Goal: Task Accomplishment & Management: Manage account settings

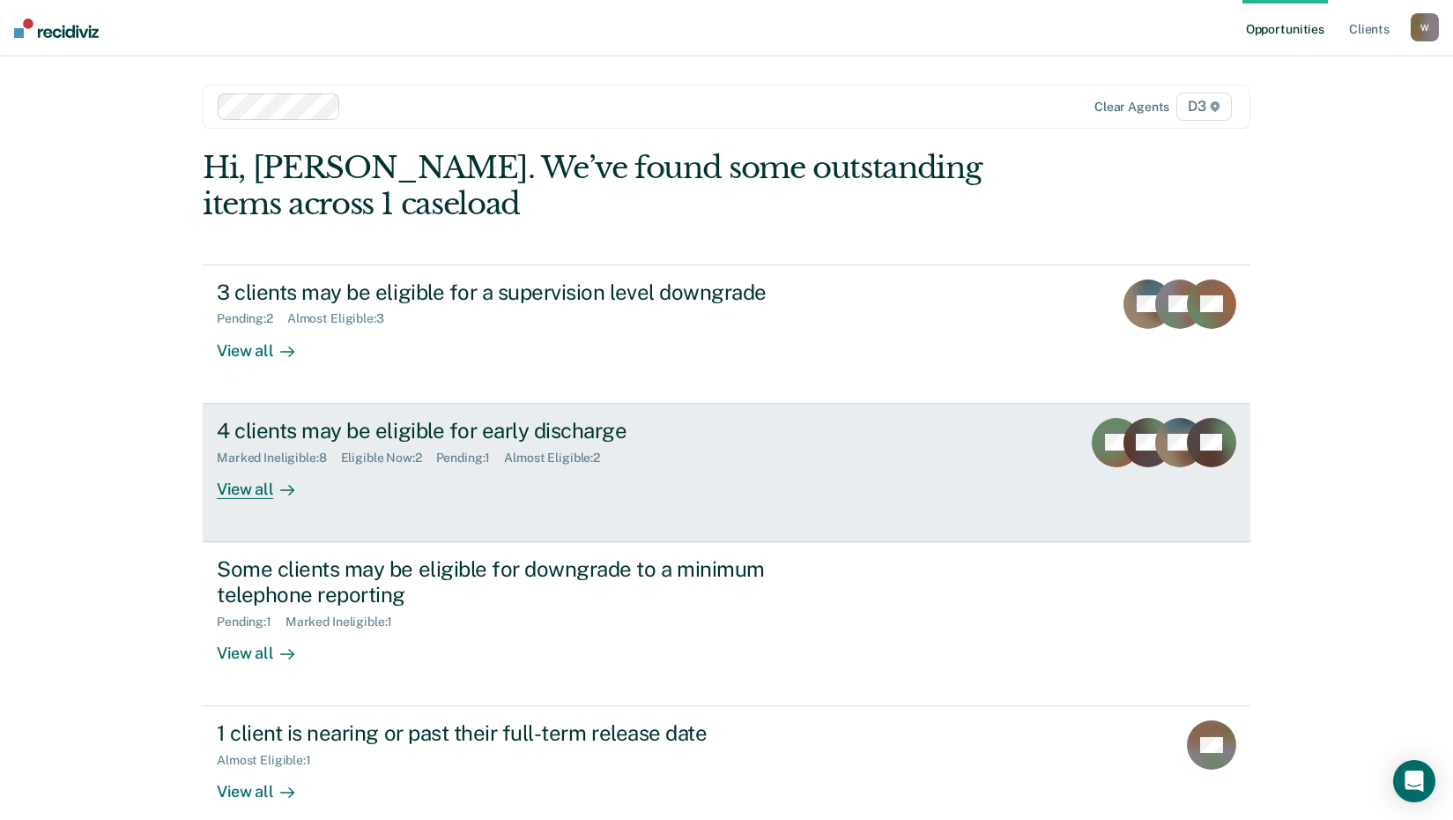
click at [265, 491] on div "View all" at bounding box center [266, 481] width 99 height 34
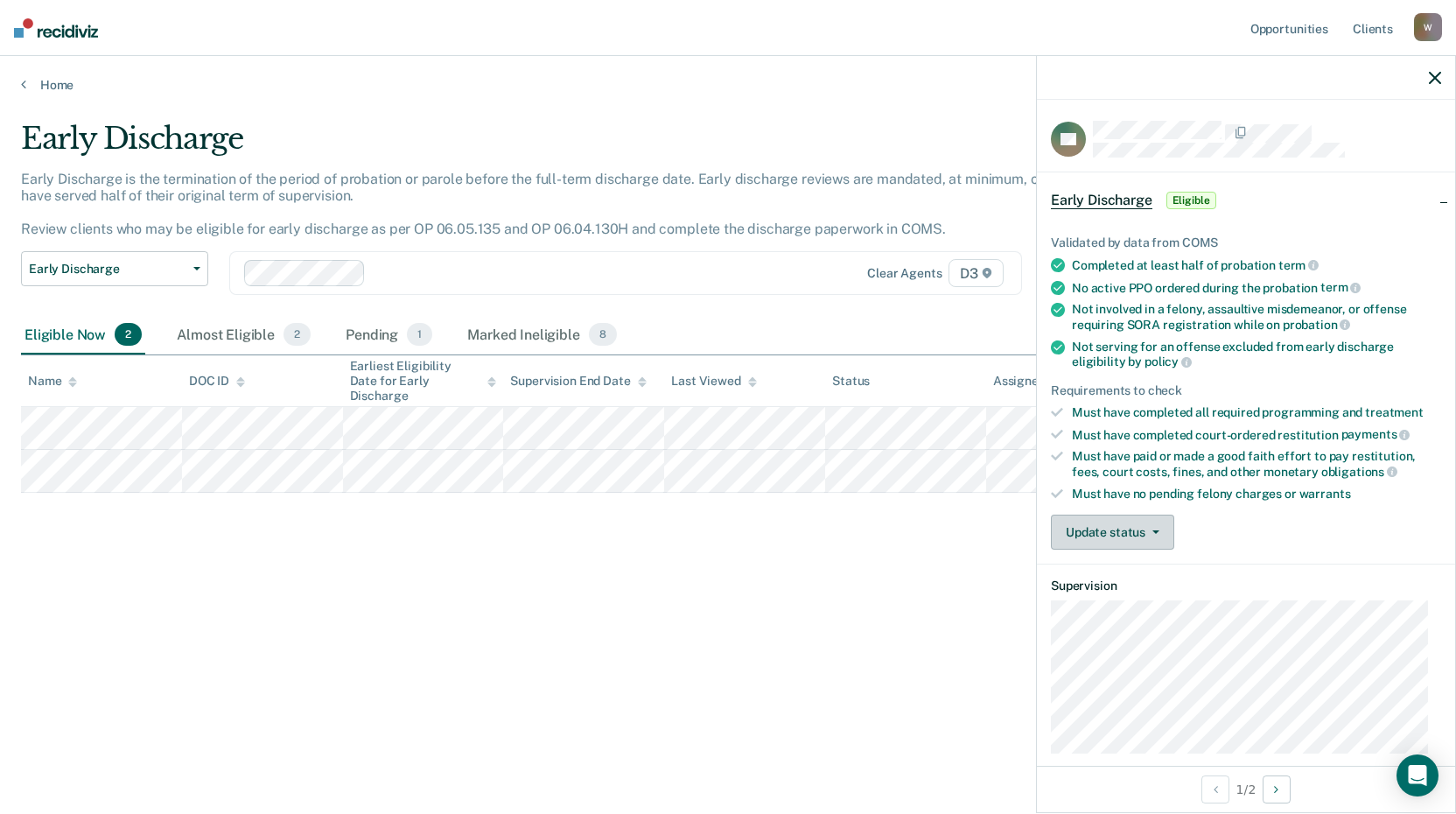
click at [1106, 534] on button "Update status" at bounding box center [1112, 531] width 123 height 35
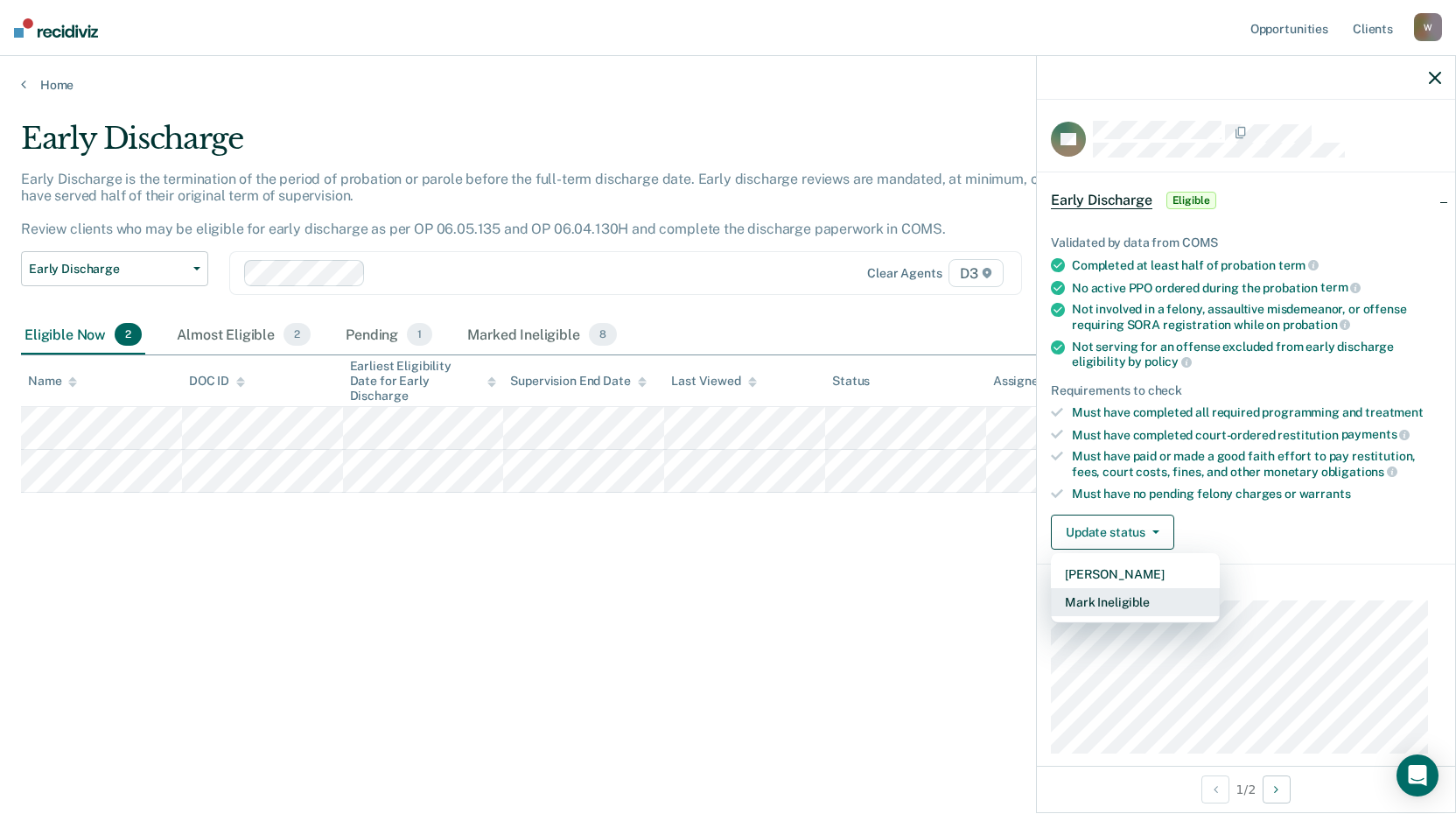
click at [1128, 598] on button "Mark Ineligible" at bounding box center [1134, 602] width 169 height 28
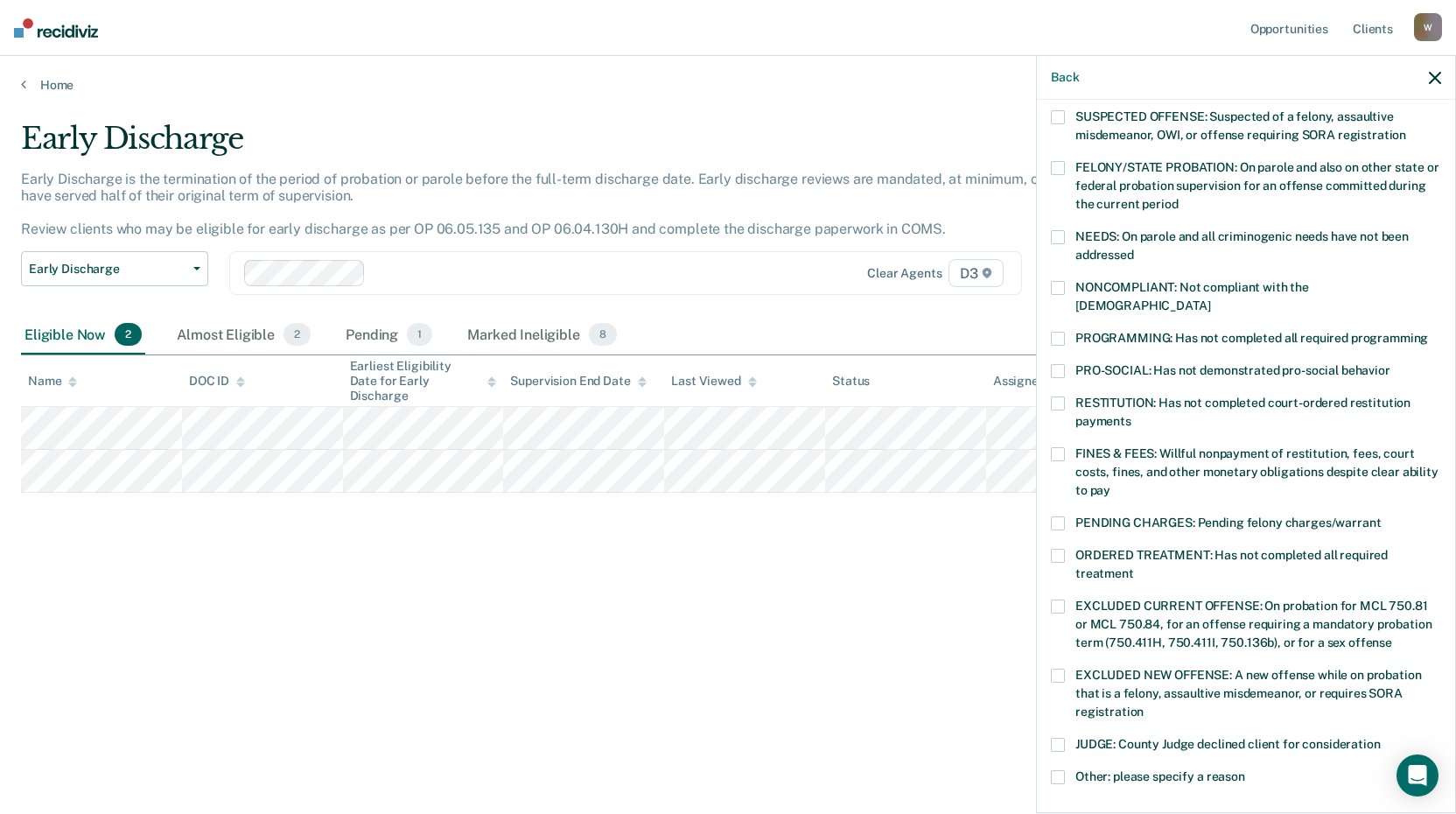
scroll to position [175, 0]
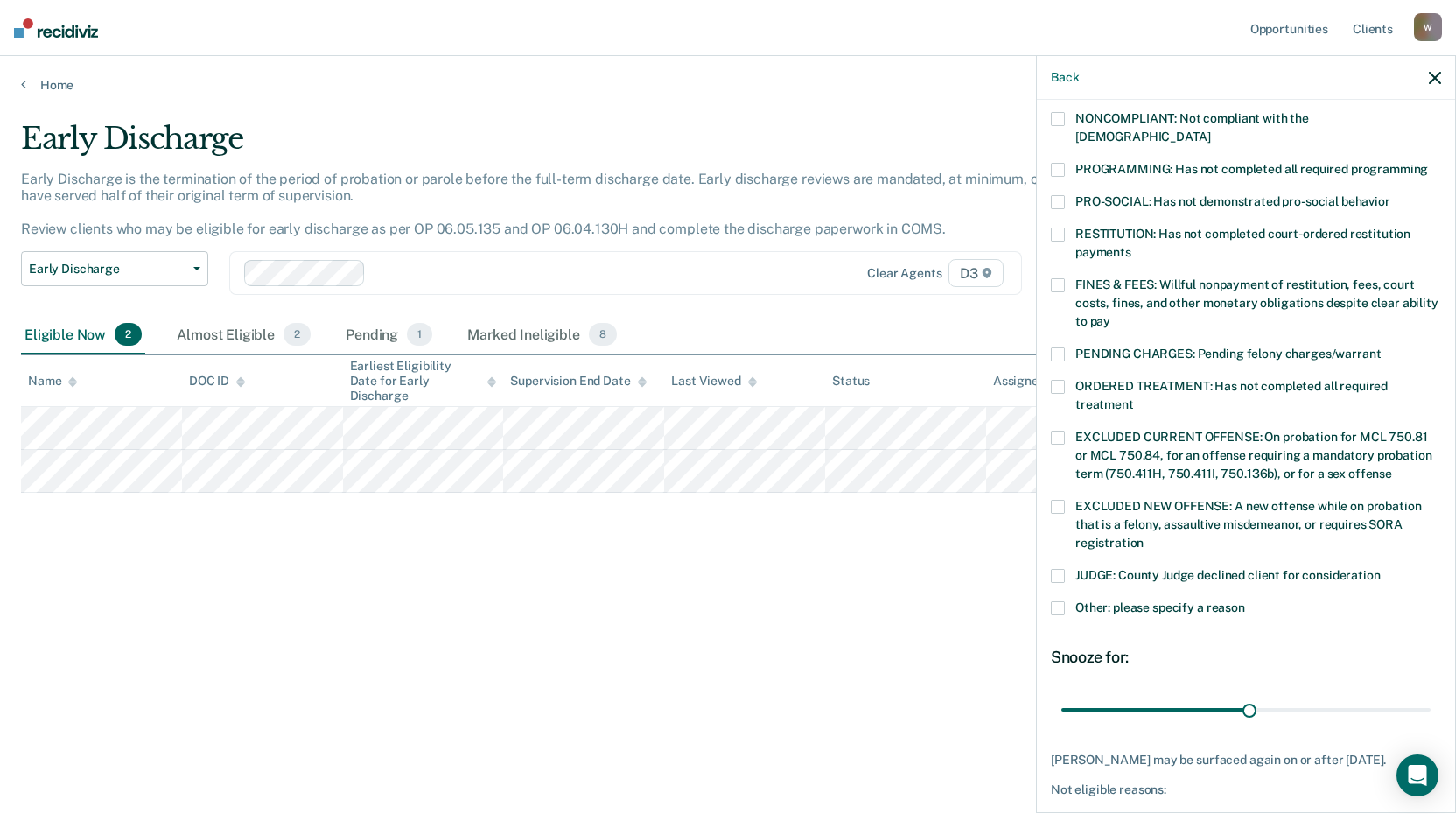
click at [1056, 601] on span at bounding box center [1057, 608] width 14 height 14
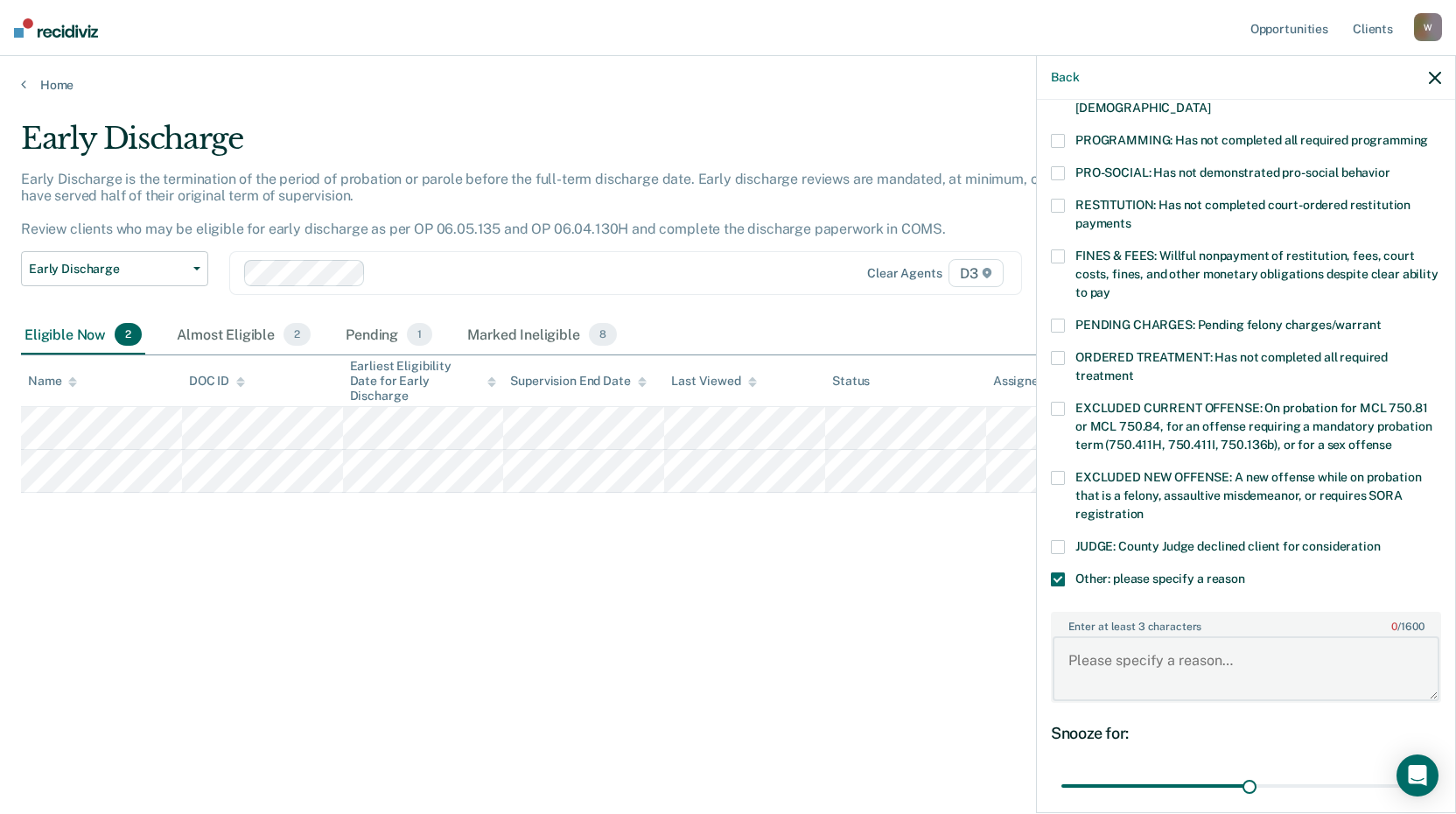
click at [1161, 636] on textarea "Enter at least 3 characters 0 / 1600" at bounding box center [1246, 668] width 387 height 65
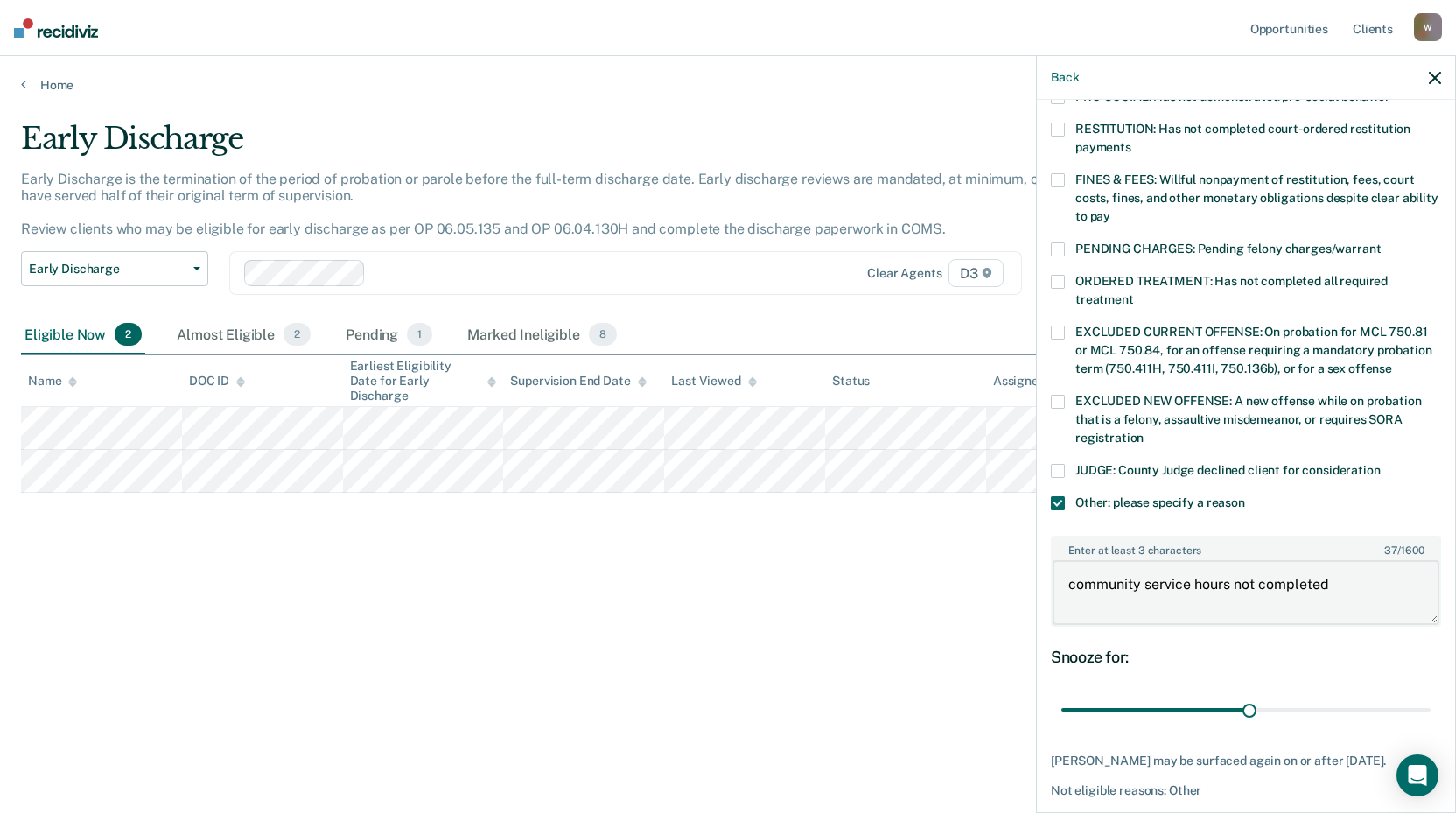
scroll to position [512, 0]
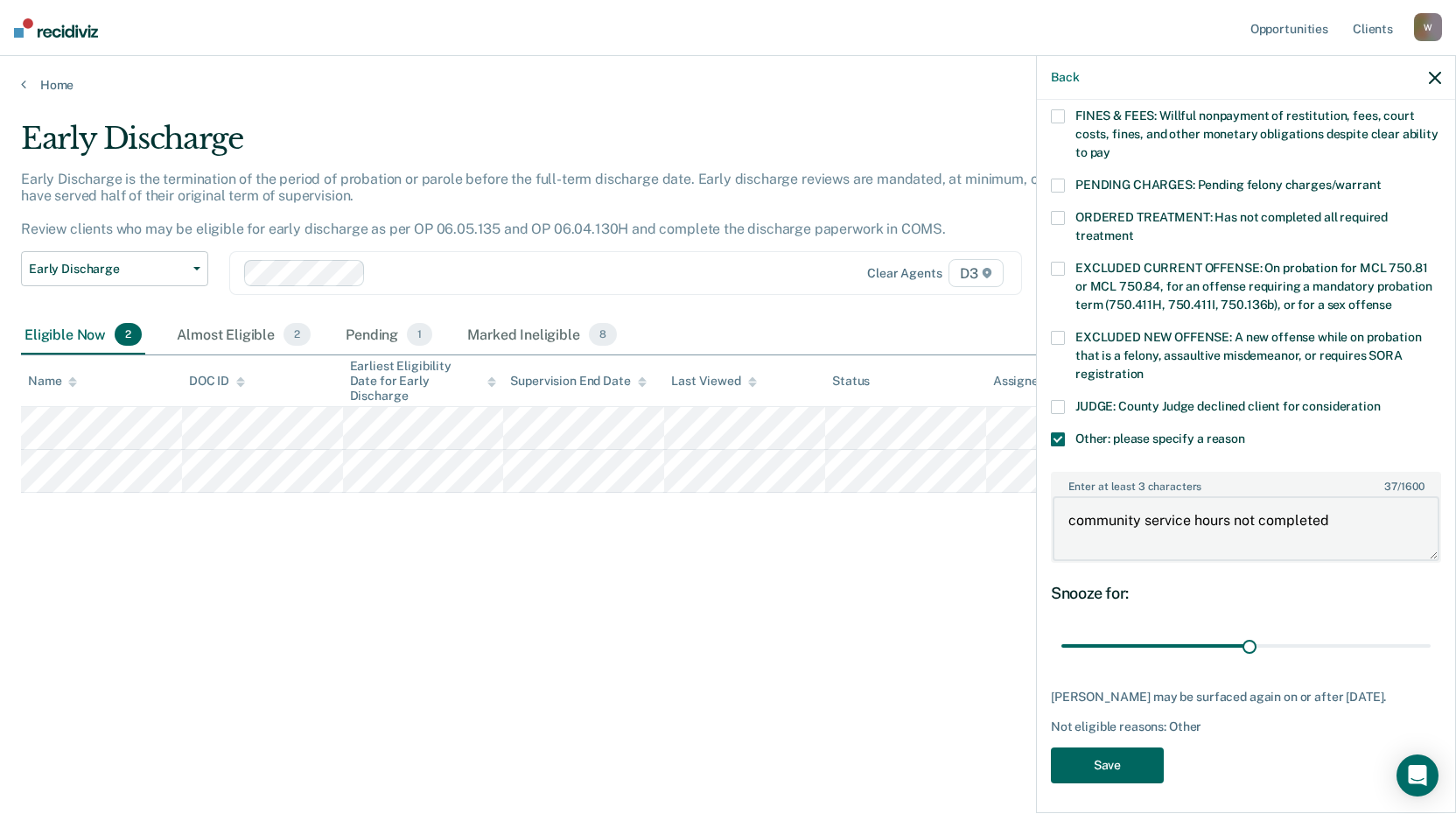
type textarea "community service hours not completed"
click at [1127, 761] on button "Save" at bounding box center [1107, 765] width 113 height 36
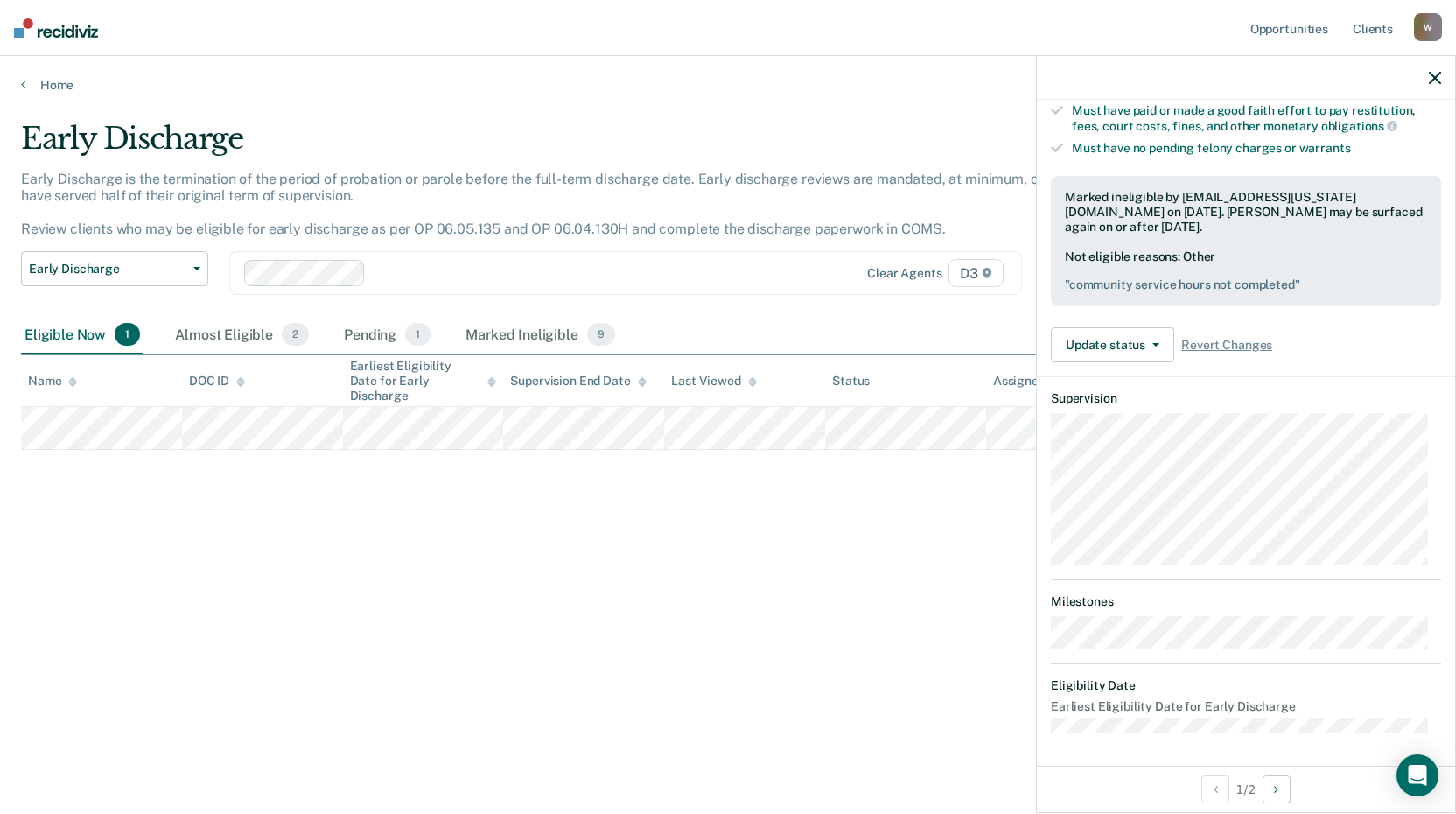
scroll to position [357, 0]
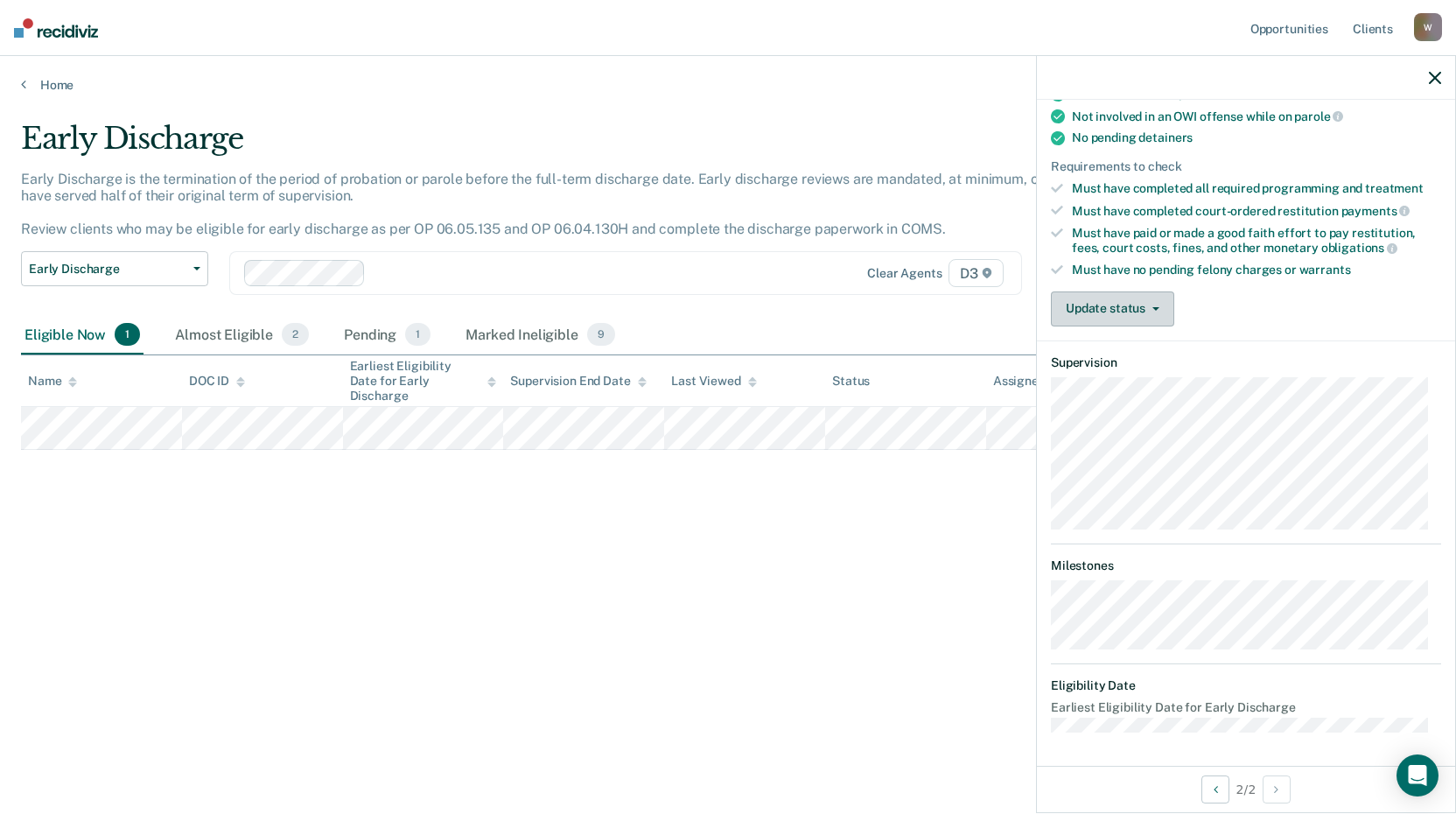
click at [1101, 309] on button "Update status" at bounding box center [1112, 308] width 123 height 35
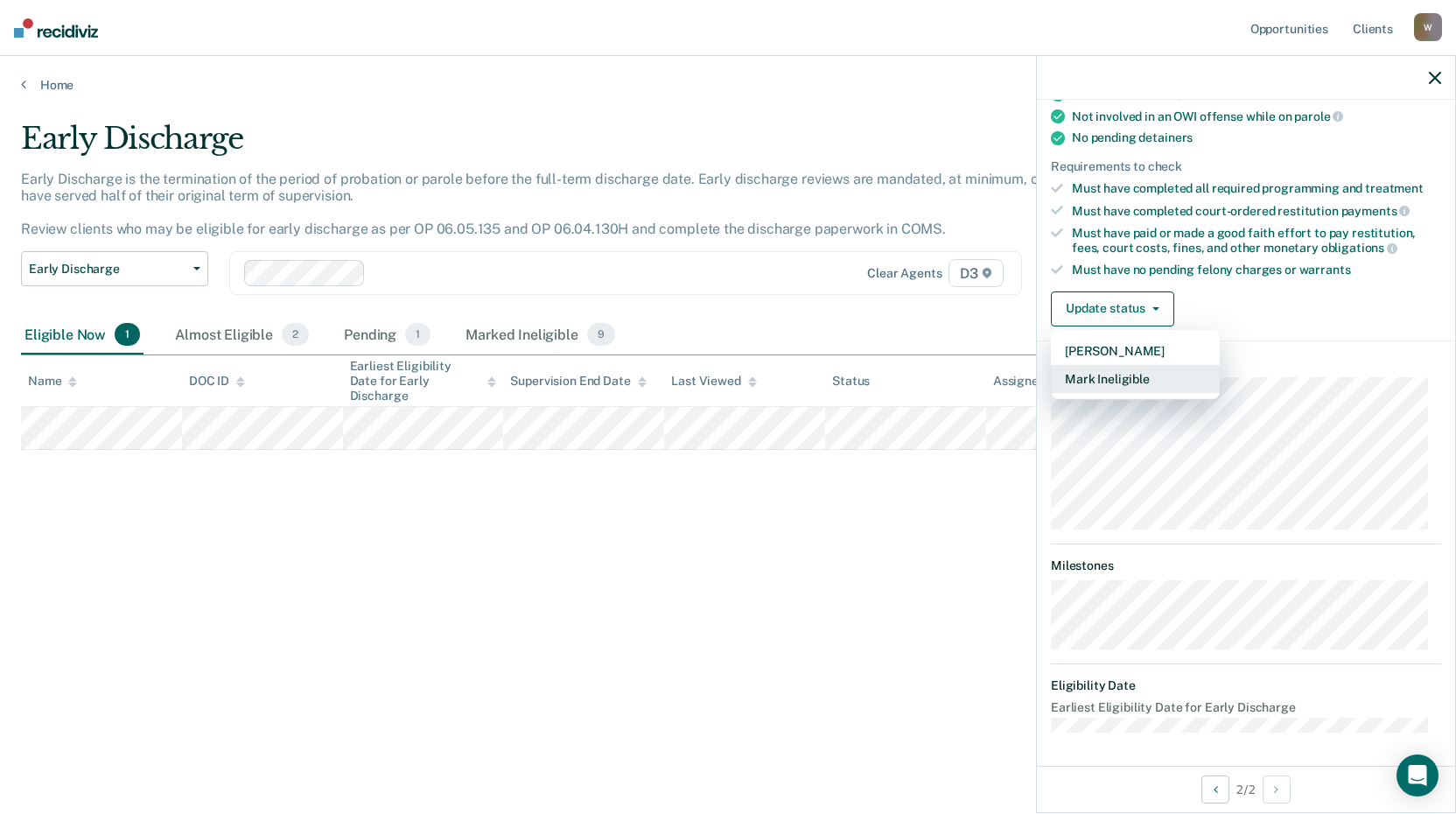
click at [1120, 373] on button "Mark Ineligible" at bounding box center [1134, 379] width 169 height 28
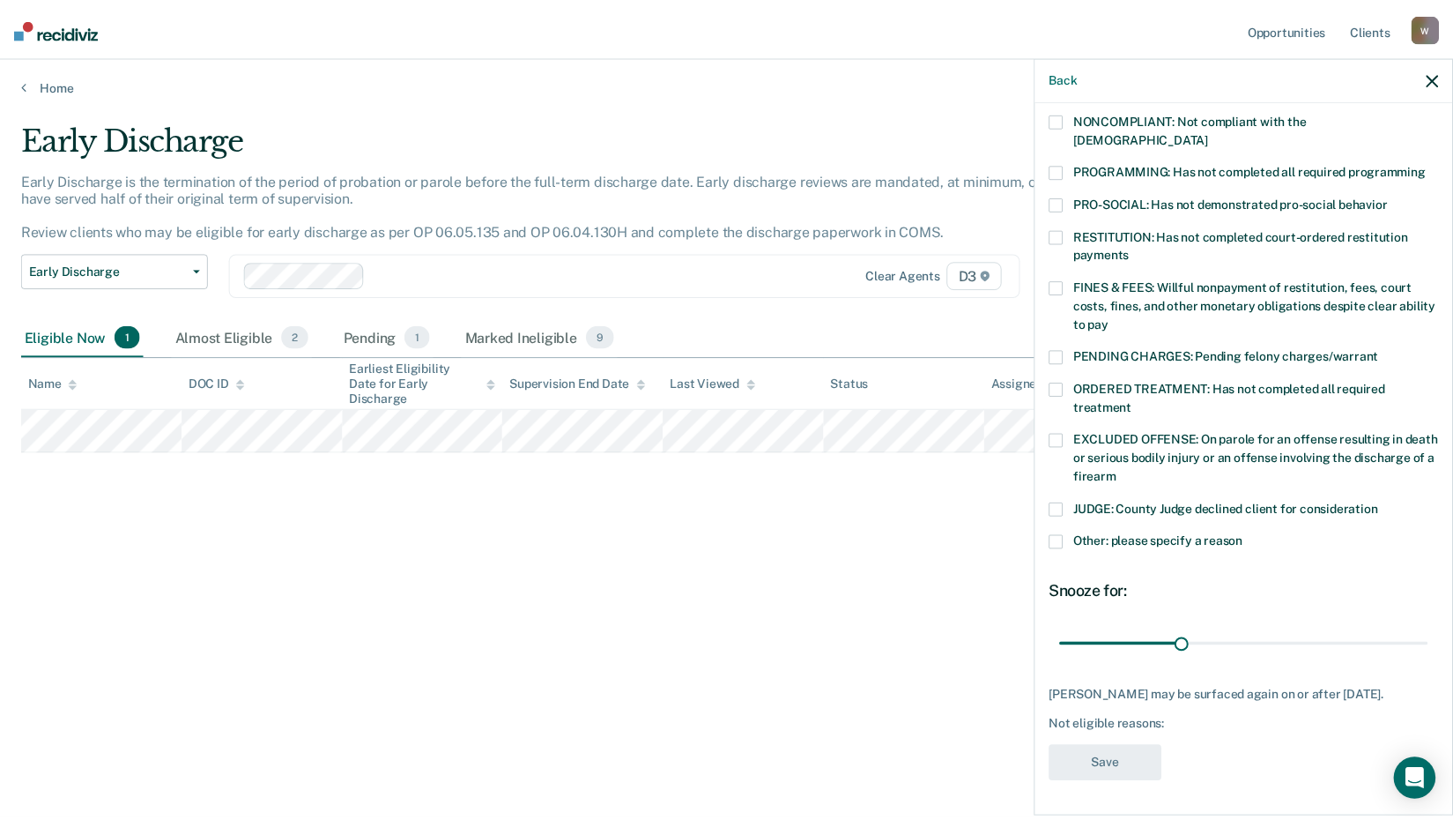
scroll to position [324, 0]
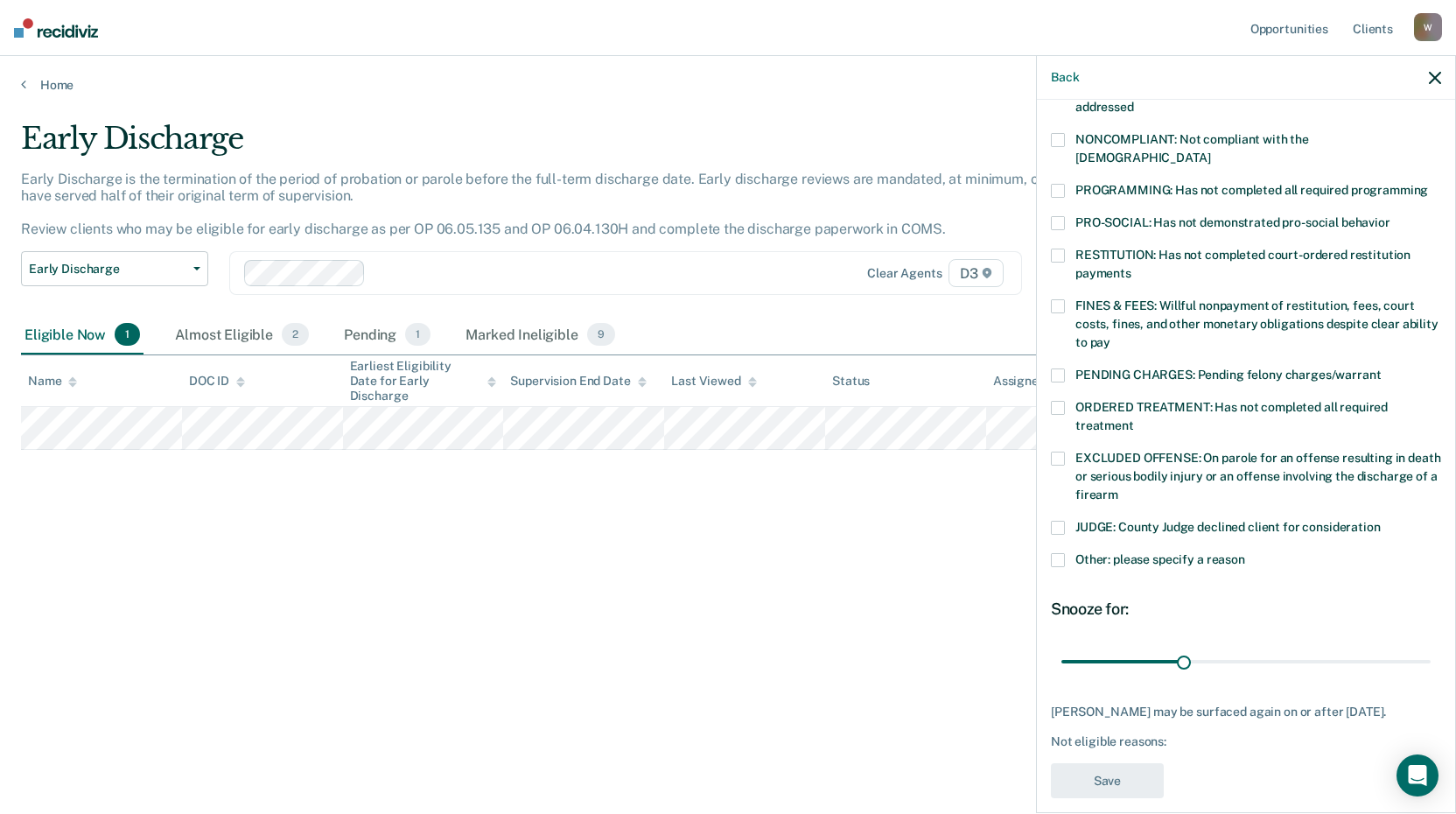
click at [1055, 299] on span at bounding box center [1057, 306] width 14 height 14
click at [1138, 763] on button "Save" at bounding box center [1107, 781] width 113 height 36
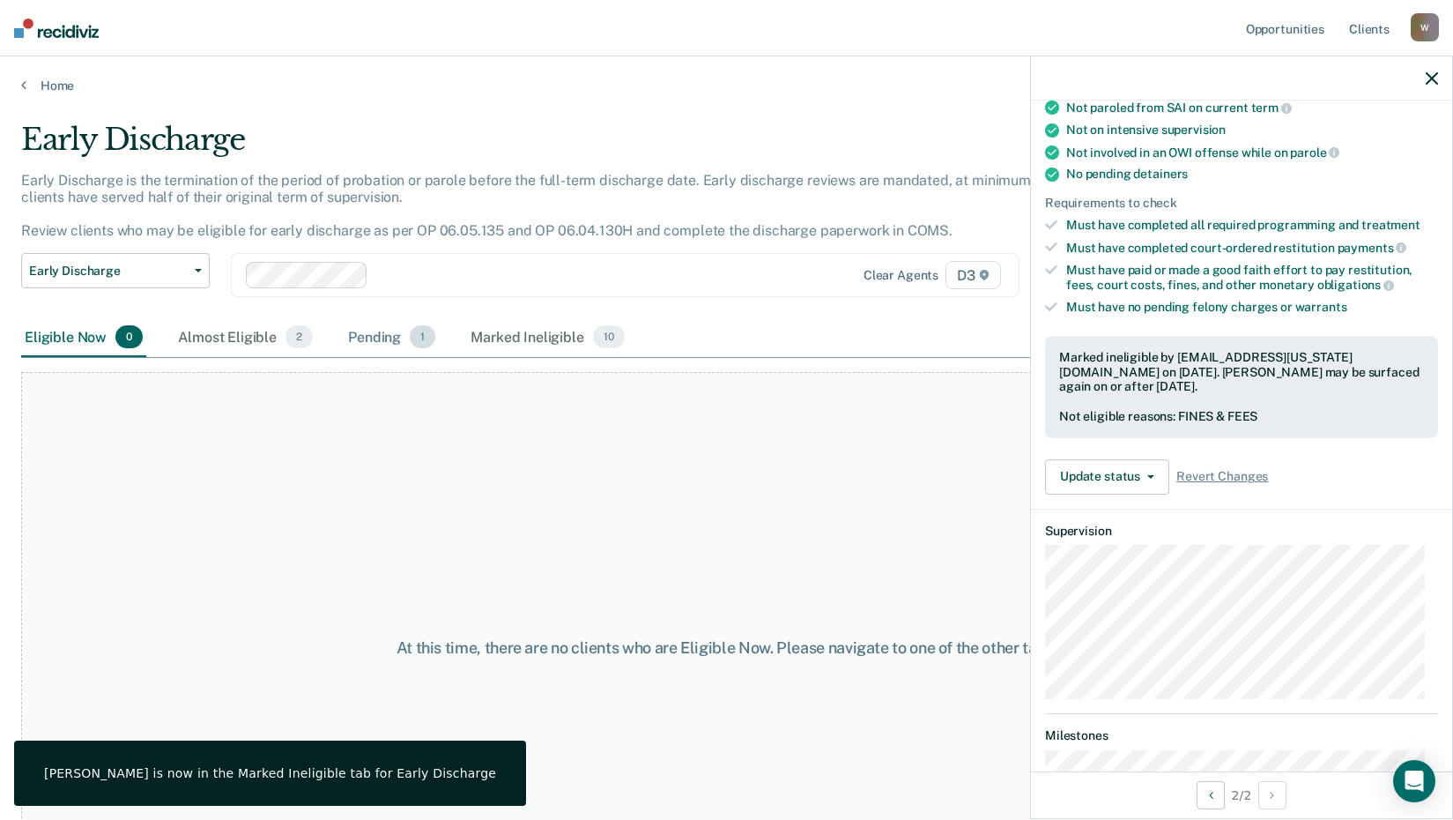
click at [376, 339] on div "Pending 1" at bounding box center [392, 337] width 94 height 39
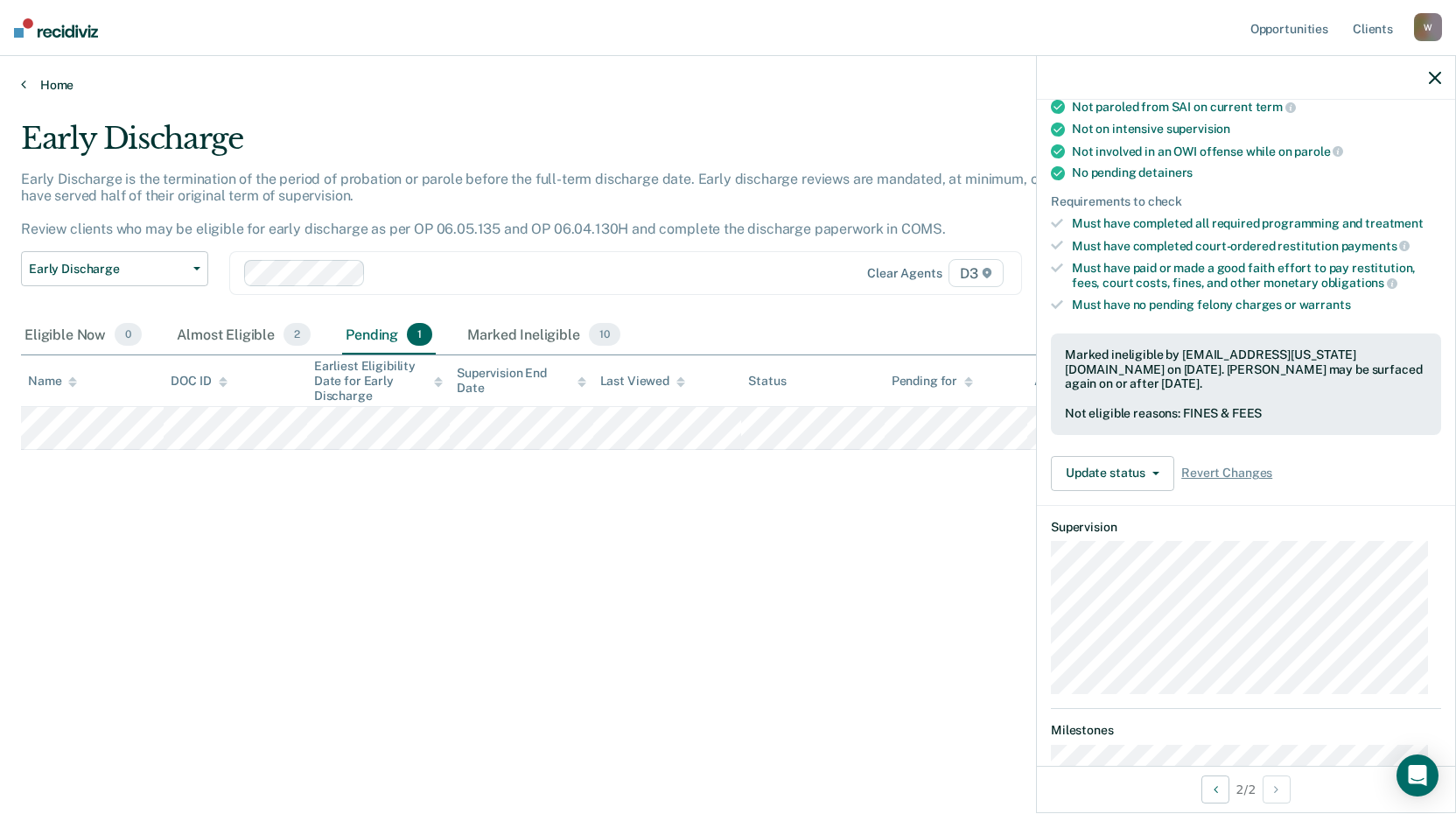
click at [42, 89] on link "Home" at bounding box center [728, 85] width 1413 height 16
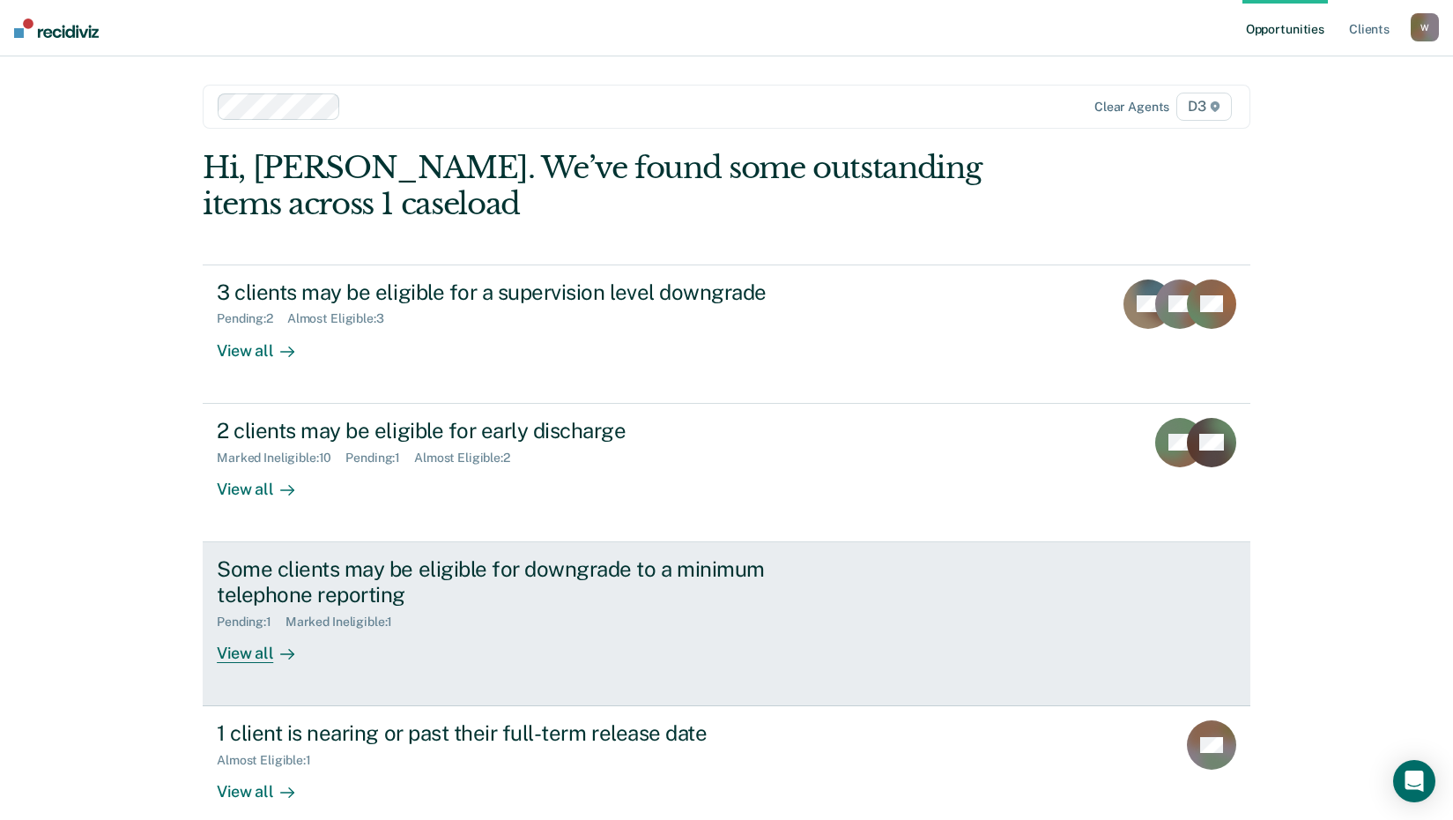
click at [380, 578] on div "Some clients may be eligible for downgrade to a minimum telephone reporting" at bounding box center [526, 581] width 619 height 51
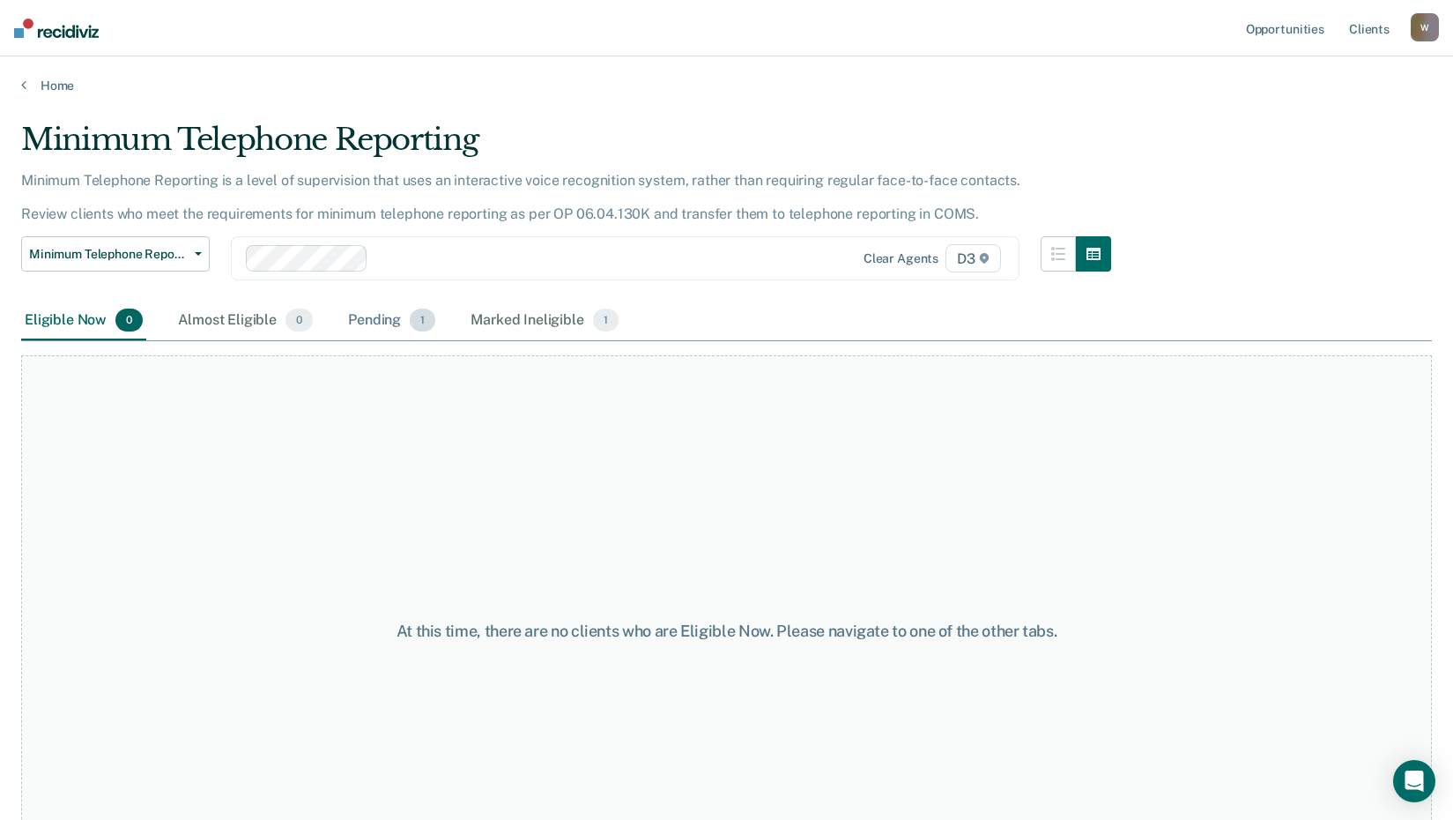
click at [373, 310] on div "Pending 1" at bounding box center [392, 320] width 94 height 39
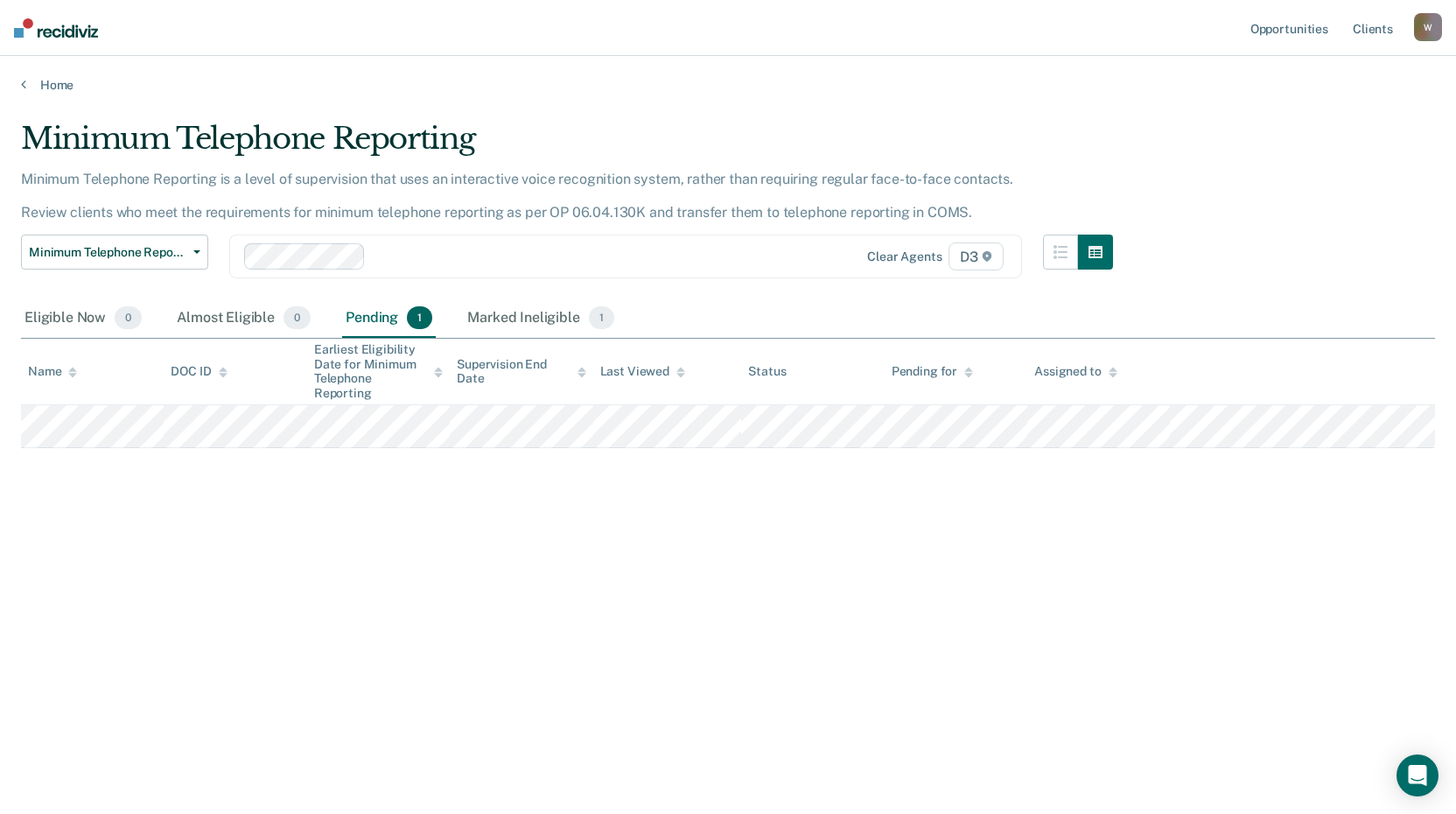
click at [48, 94] on main "Minimum Telephone Reporting Minimum Telephone Reporting is a level of supervisi…" at bounding box center [728, 450] width 1456 height 716
click at [51, 71] on div "Home" at bounding box center [728, 73] width 1456 height 37
click at [50, 85] on link "Home" at bounding box center [728, 85] width 1413 height 16
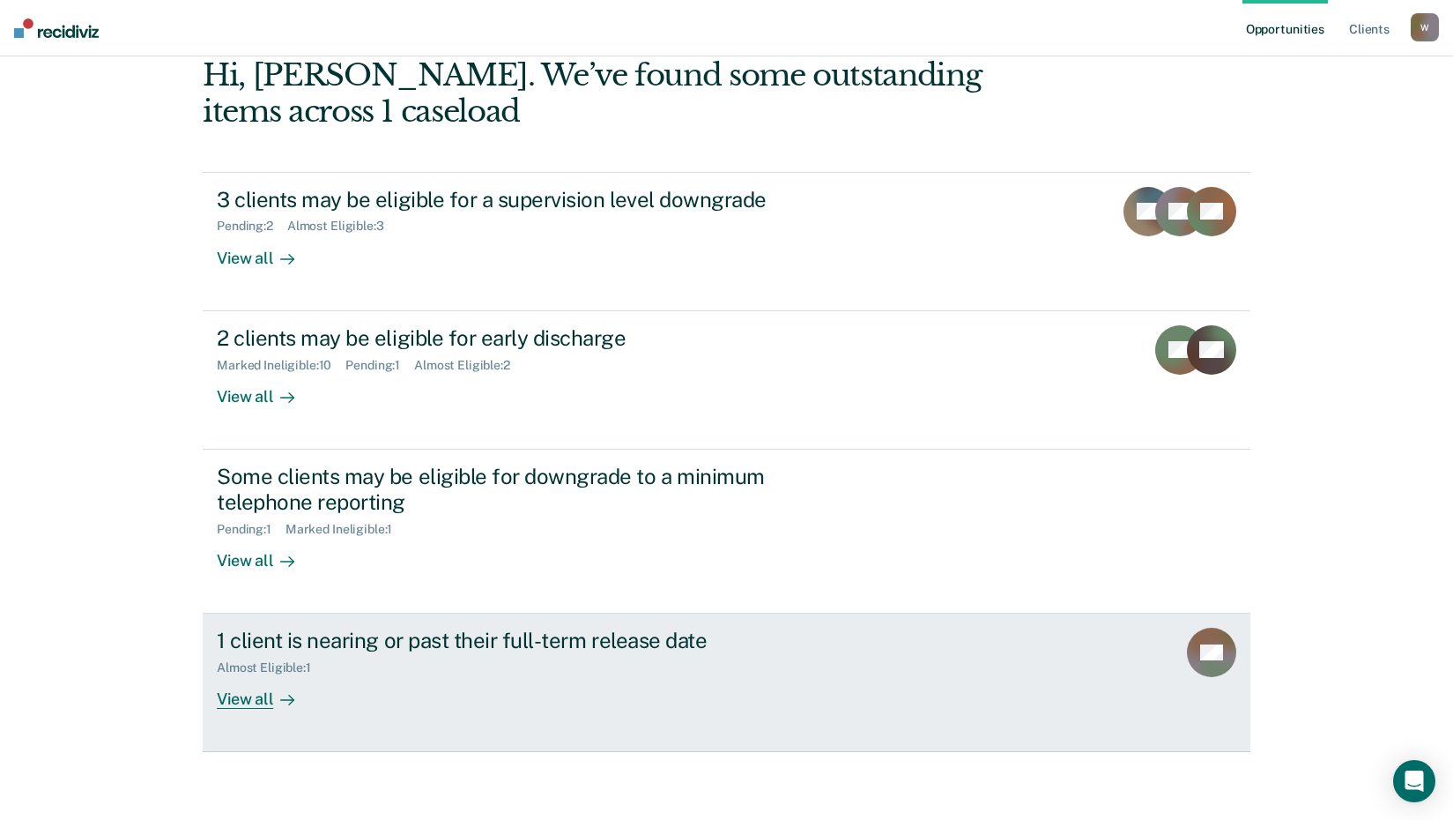
scroll to position [95, 0]
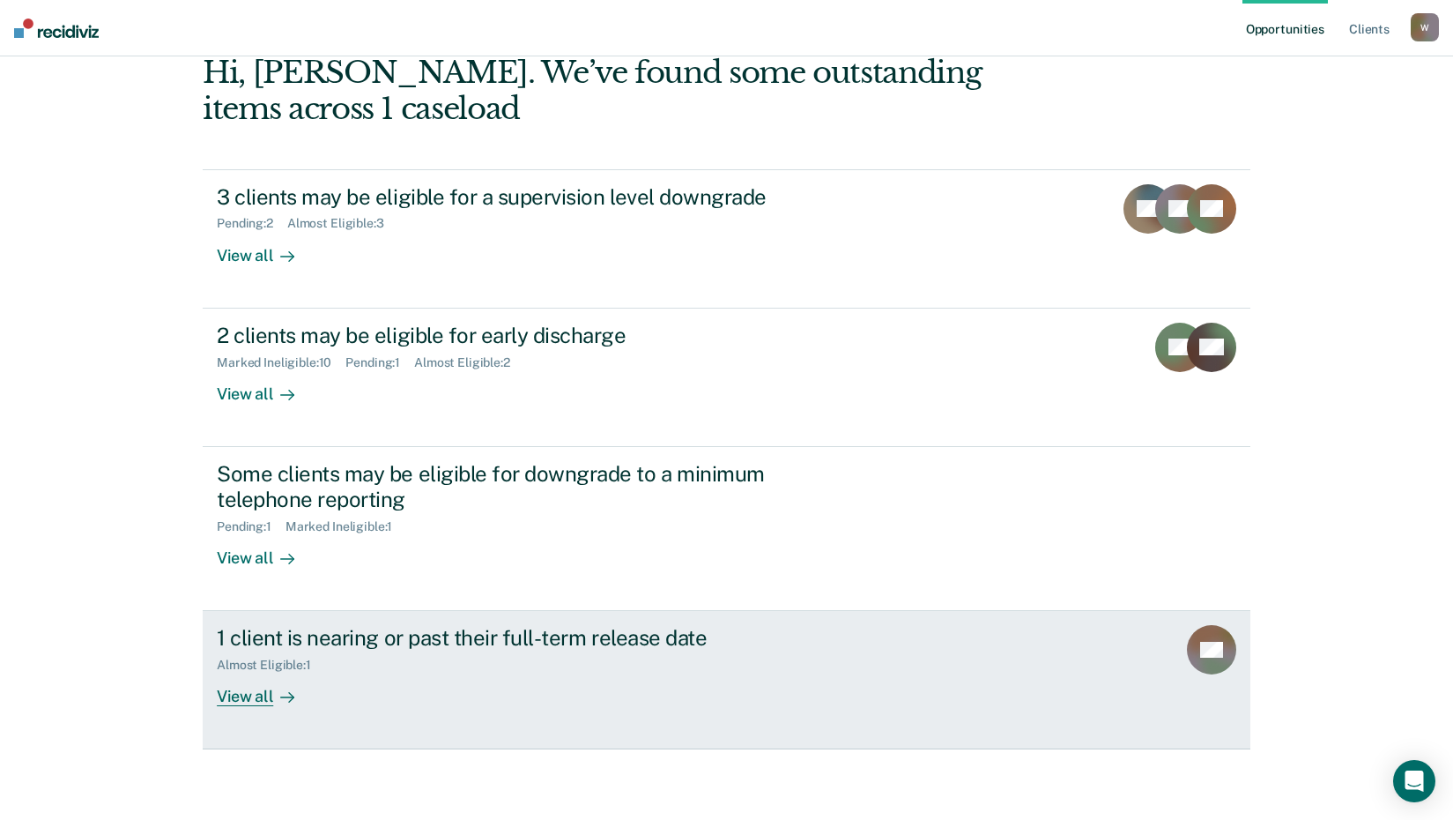
click at [255, 694] on div "View all" at bounding box center [266, 689] width 99 height 34
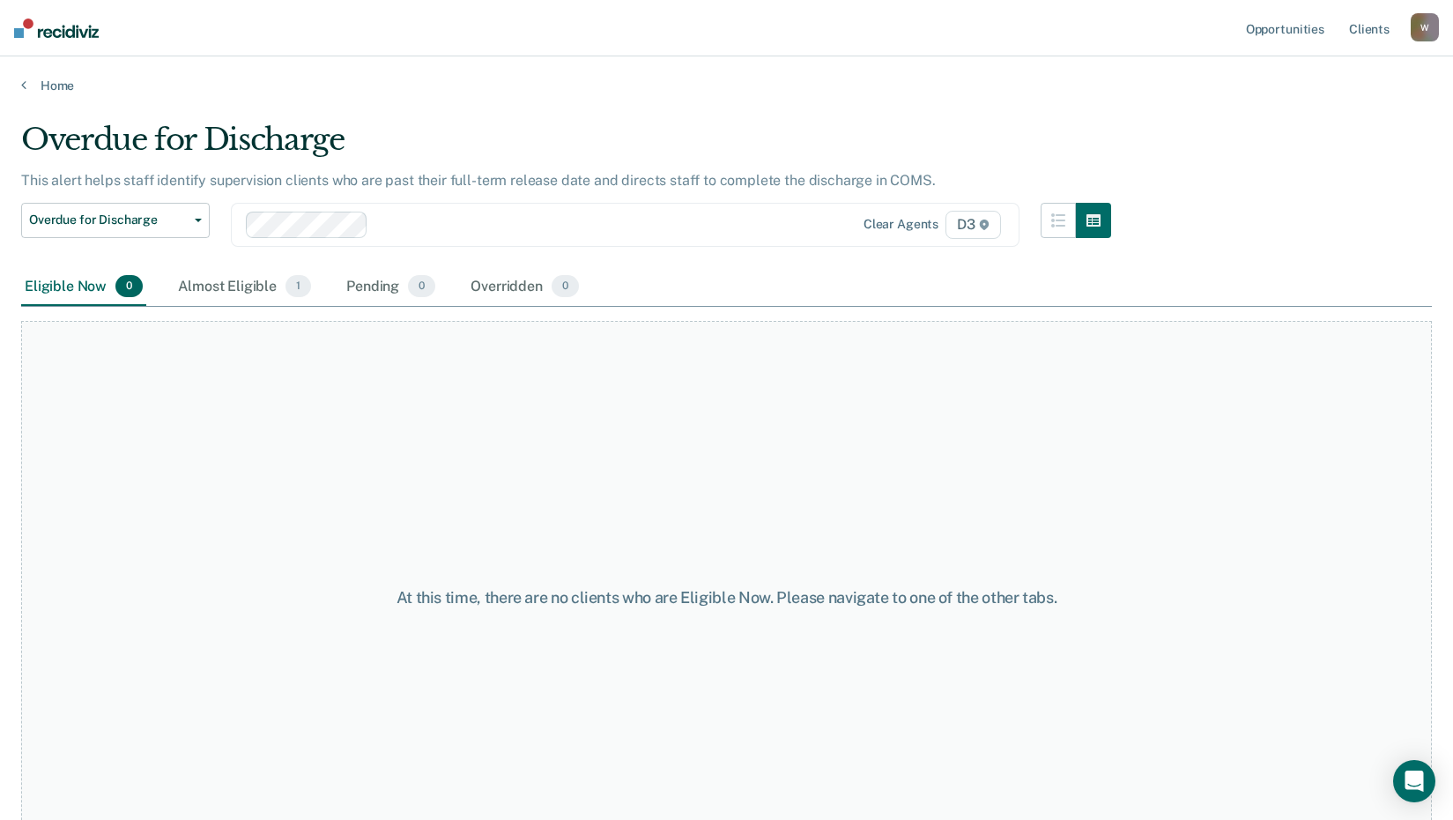
scroll to position [1, 0]
click at [230, 281] on div "Almost Eligible 1" at bounding box center [245, 286] width 140 height 39
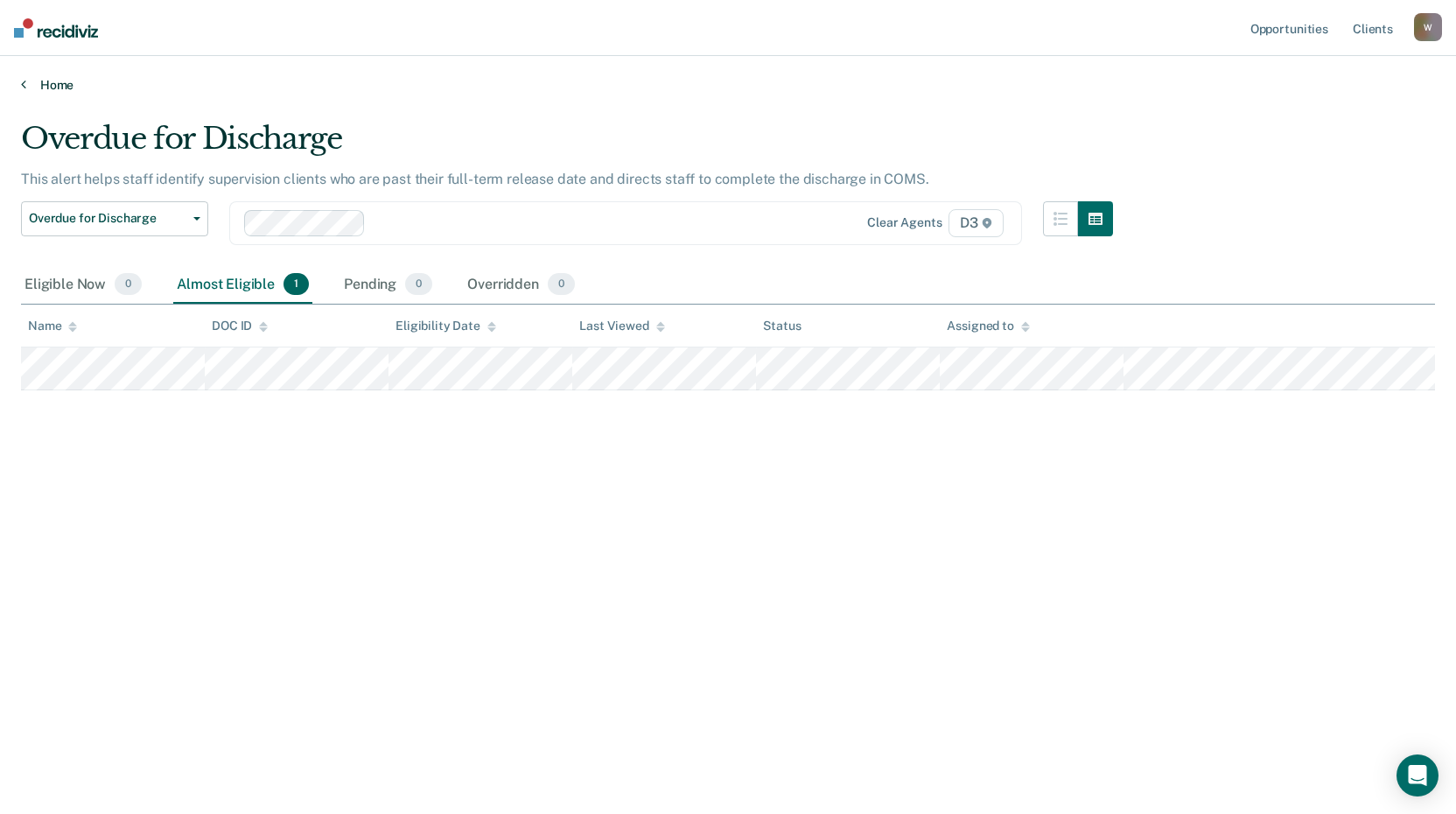
click at [49, 86] on link "Home" at bounding box center [728, 85] width 1413 height 16
